Goal: Task Accomplishment & Management: Use online tool/utility

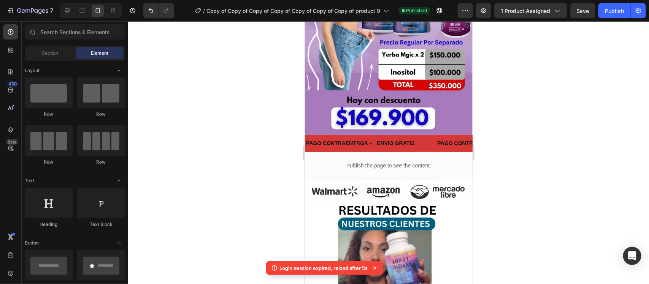
drag, startPoint x: 466, startPoint y: 42, endPoint x: 783, endPoint y: 68, distance: 317.6
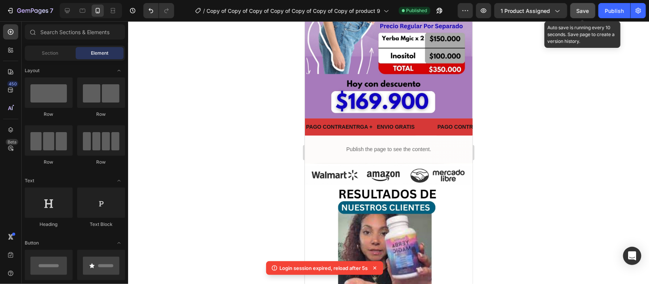
click at [582, 17] on button "Save" at bounding box center [582, 10] width 25 height 15
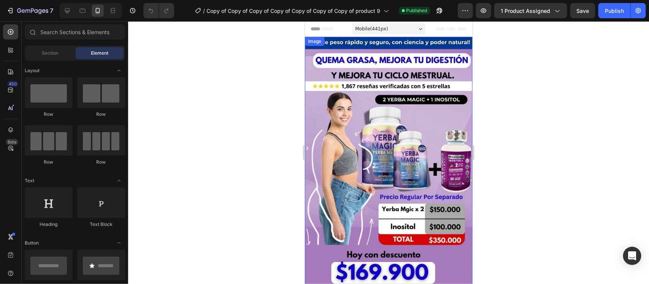
click at [395, 199] on img at bounding box center [388, 162] width 168 height 253
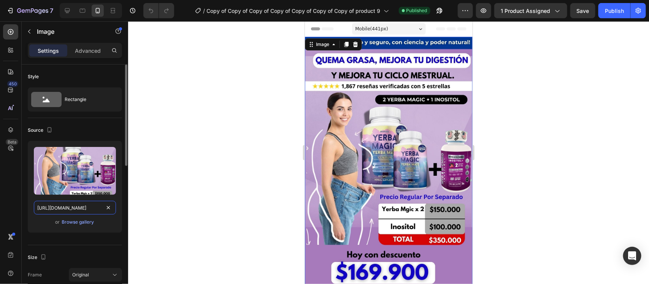
click at [61, 211] on input "[URL][DOMAIN_NAME]" at bounding box center [75, 208] width 82 height 14
paste input "fY9hVV4g"
type input "[URL][DOMAIN_NAME]"
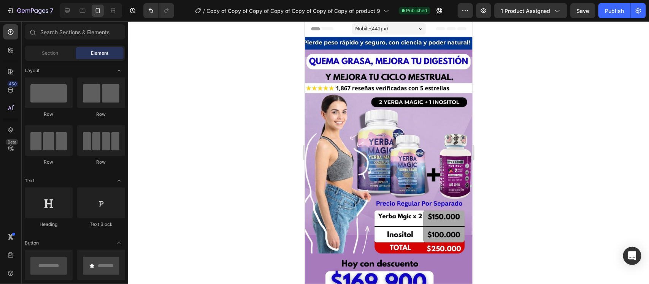
scroll to position [139, 0]
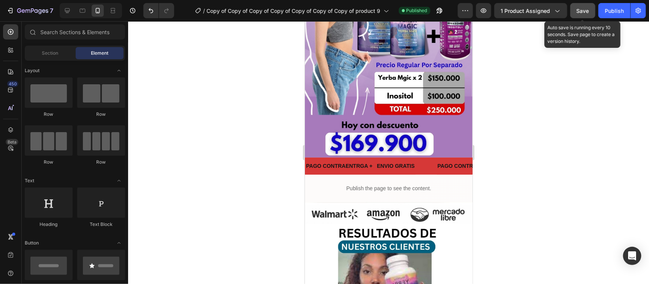
click at [577, 11] on span "Save" at bounding box center [583, 11] width 13 height 6
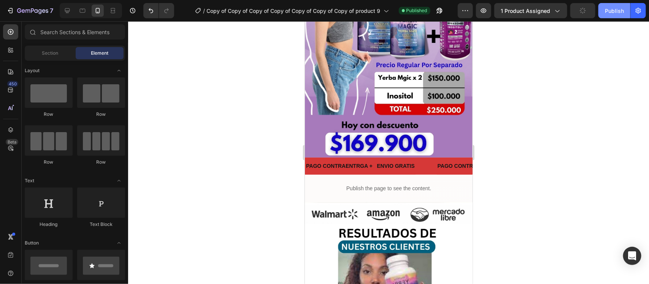
click at [611, 8] on div "Publish" at bounding box center [614, 11] width 19 height 8
